Goal: Task Accomplishment & Management: Use online tool/utility

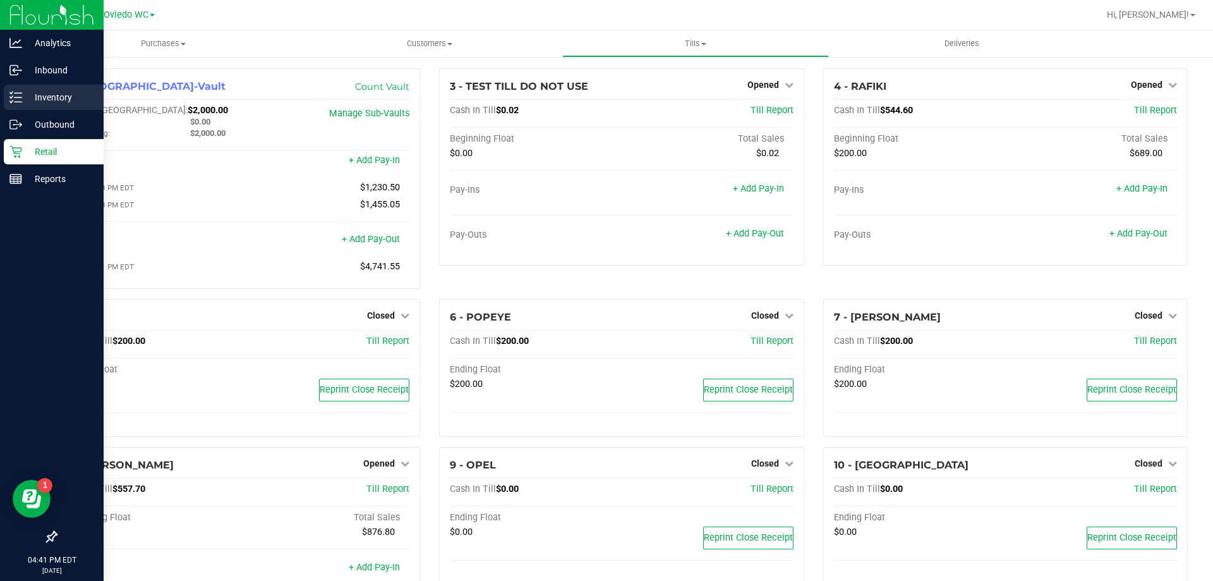
click at [28, 94] on p "Inventory" at bounding box center [60, 97] width 76 height 15
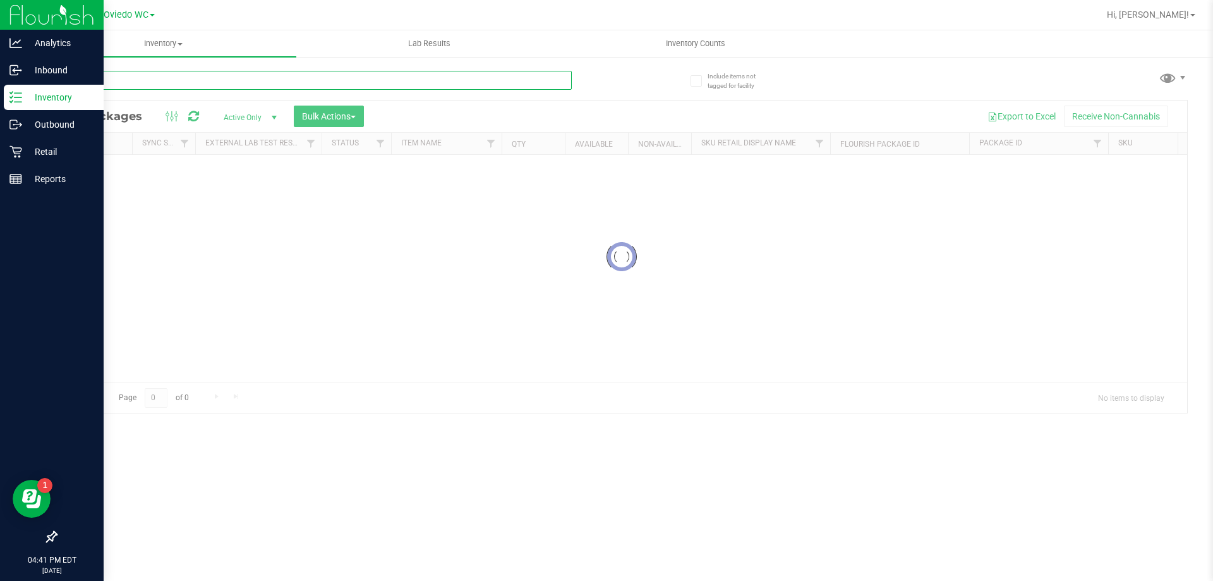
click at [163, 75] on div "Inventory All packages All inventory Waste log Create inventory Lab Results Inv…" at bounding box center [621, 305] width 1183 height 550
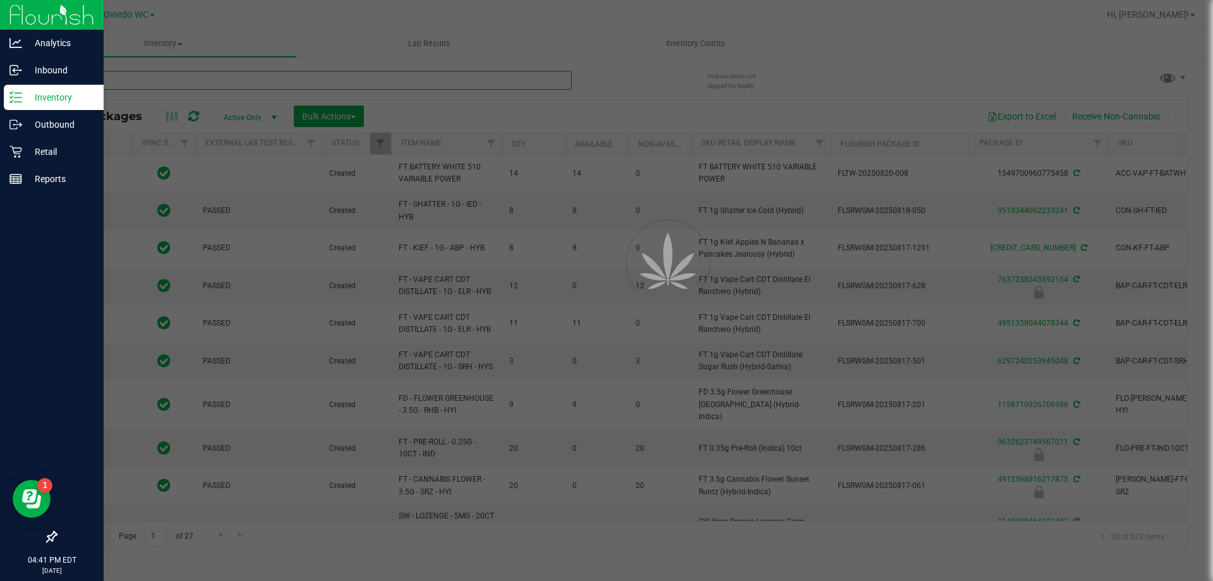
type input "fr"
type input "[DATE]"
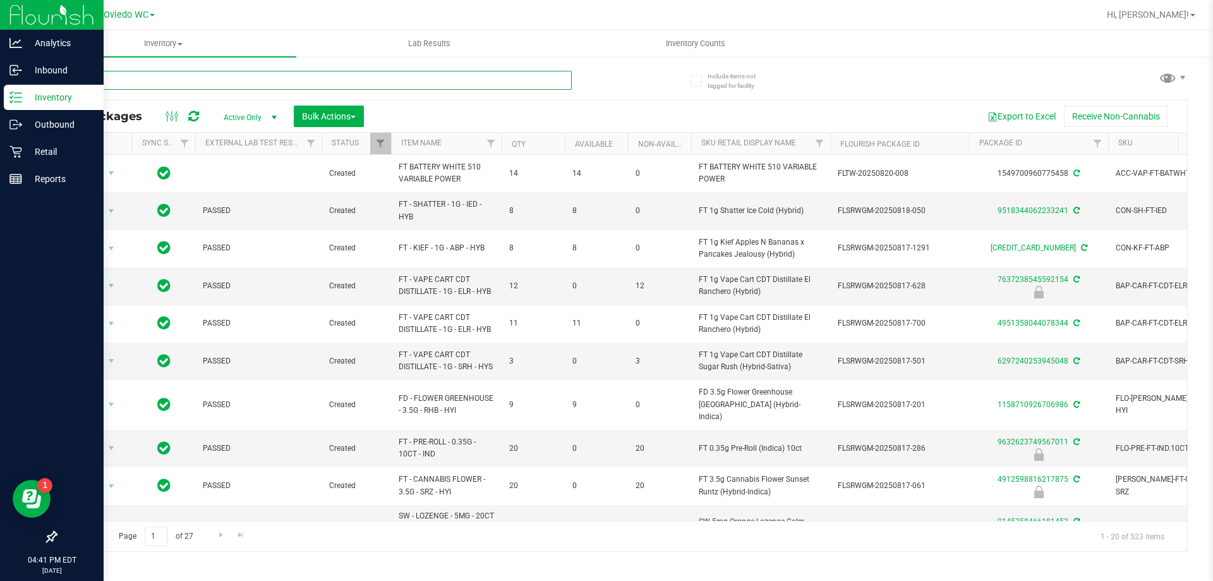
type input "fried"
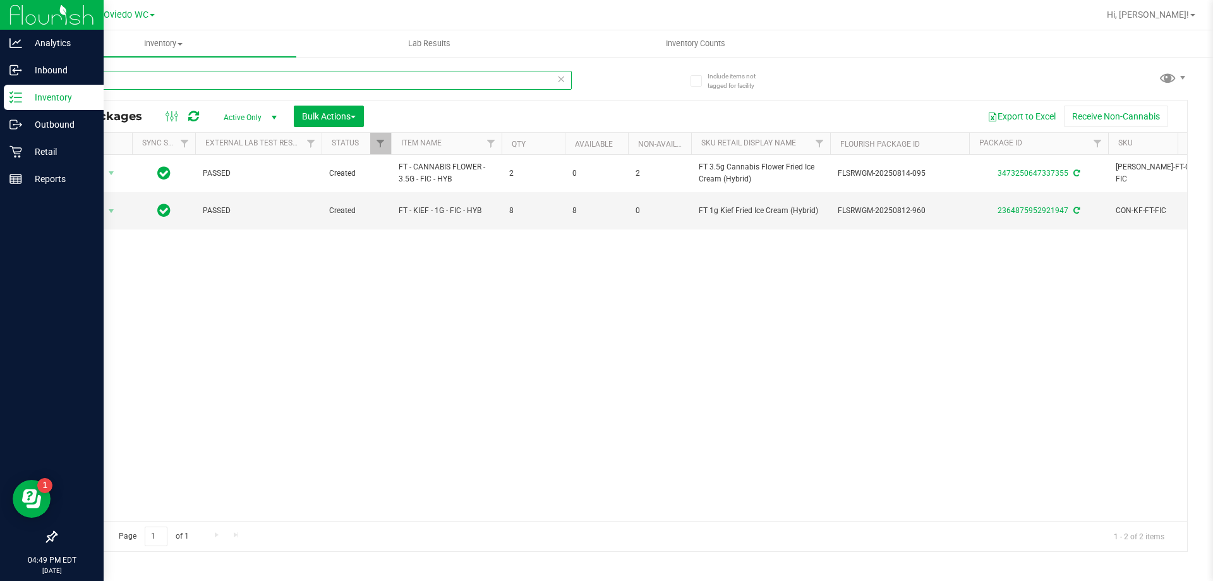
click at [171, 85] on input "fried" at bounding box center [314, 80] width 516 height 19
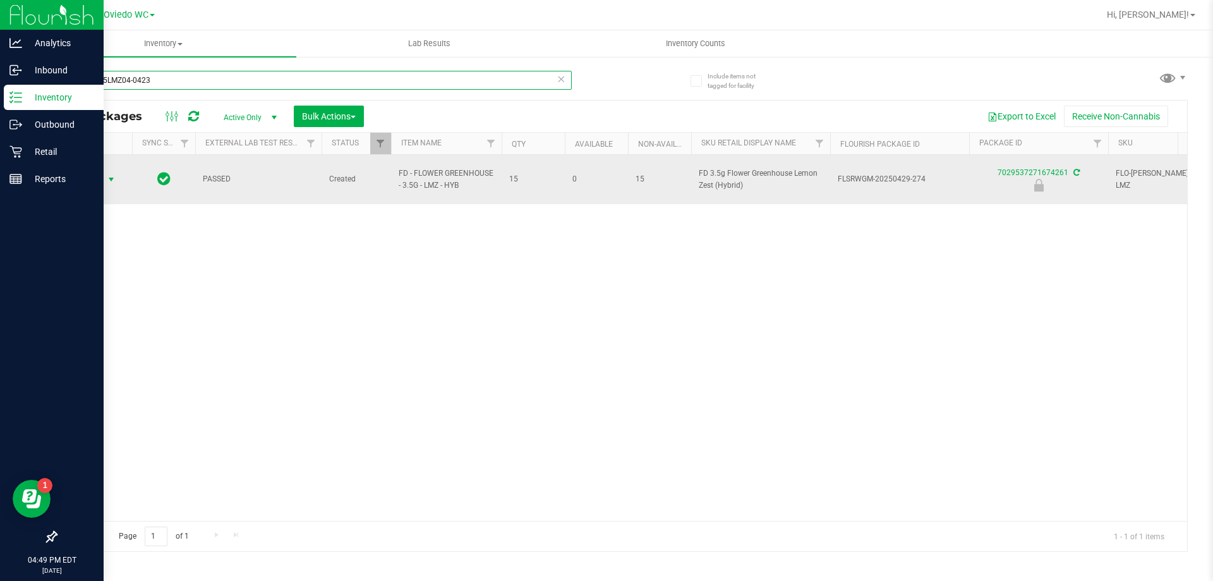
type input "W-APR25LMZ04-0423"
click at [111, 174] on span "select" at bounding box center [111, 179] width 10 height 10
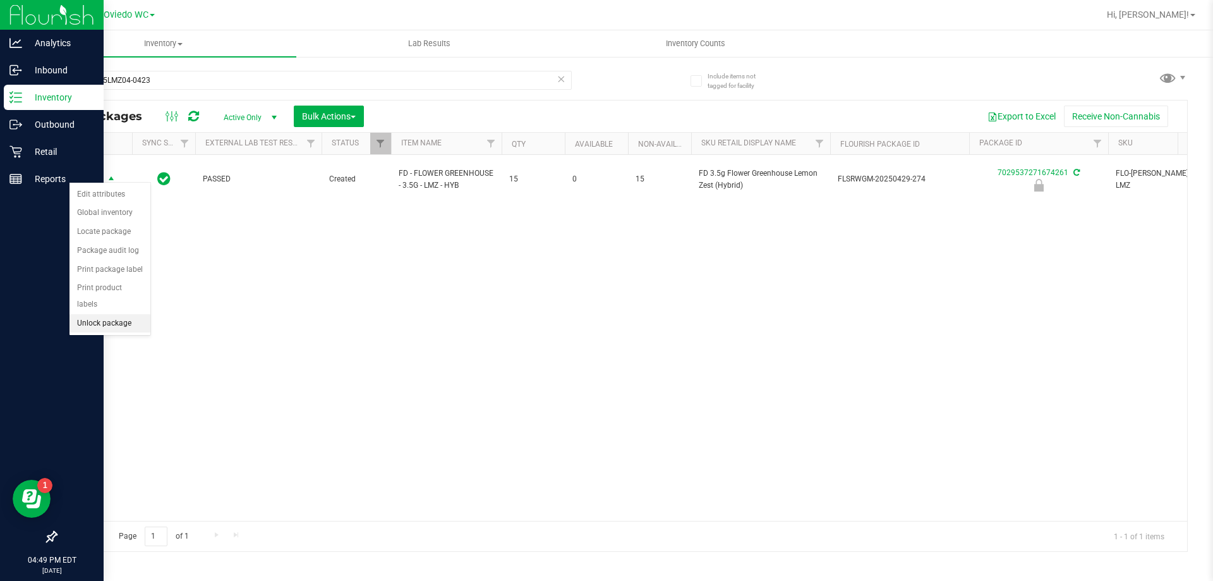
click at [104, 314] on li "Unlock package" at bounding box center [109, 323] width 81 height 19
